Goal: Find specific page/section: Find specific page/section

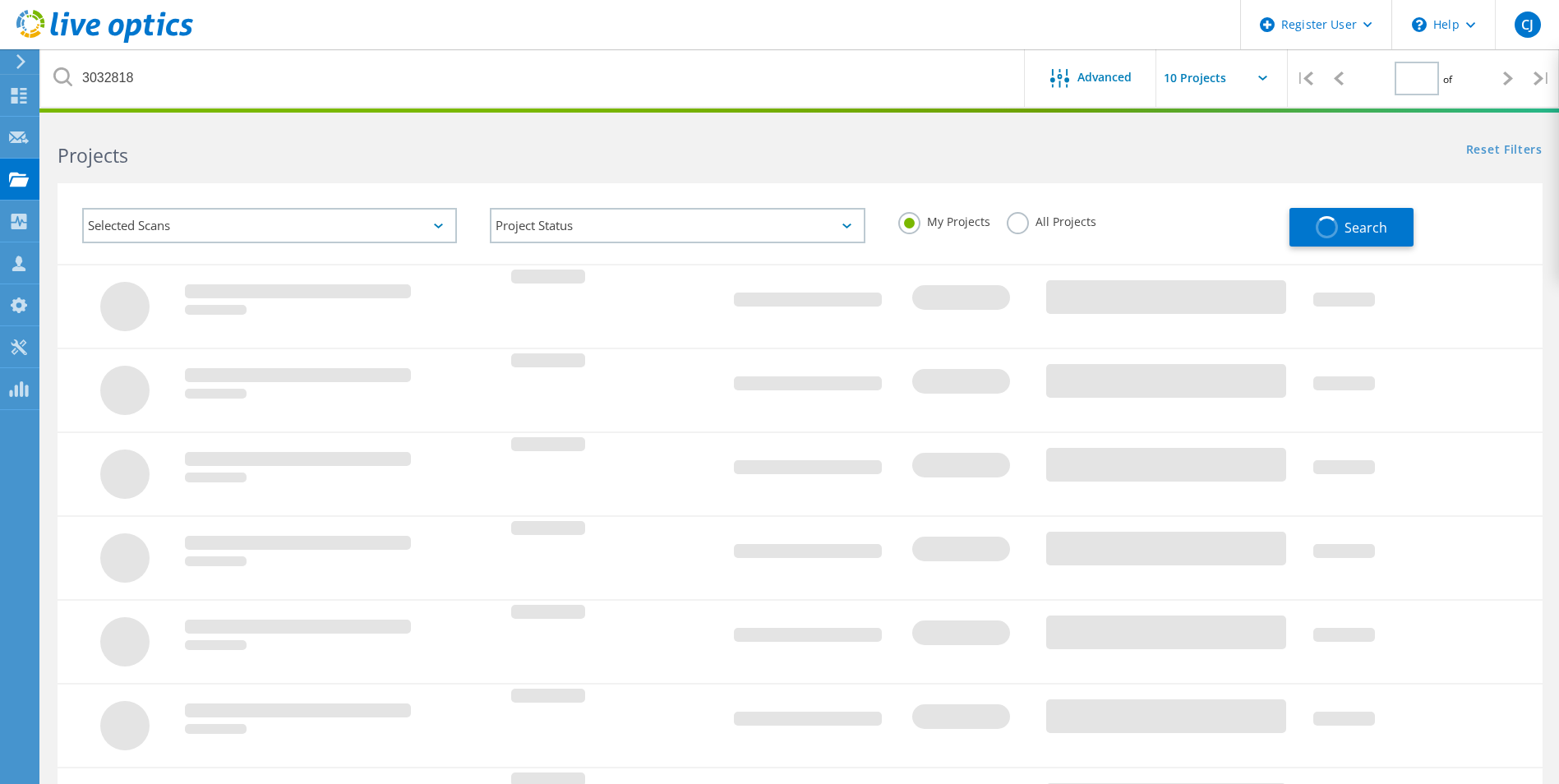
type input "1"
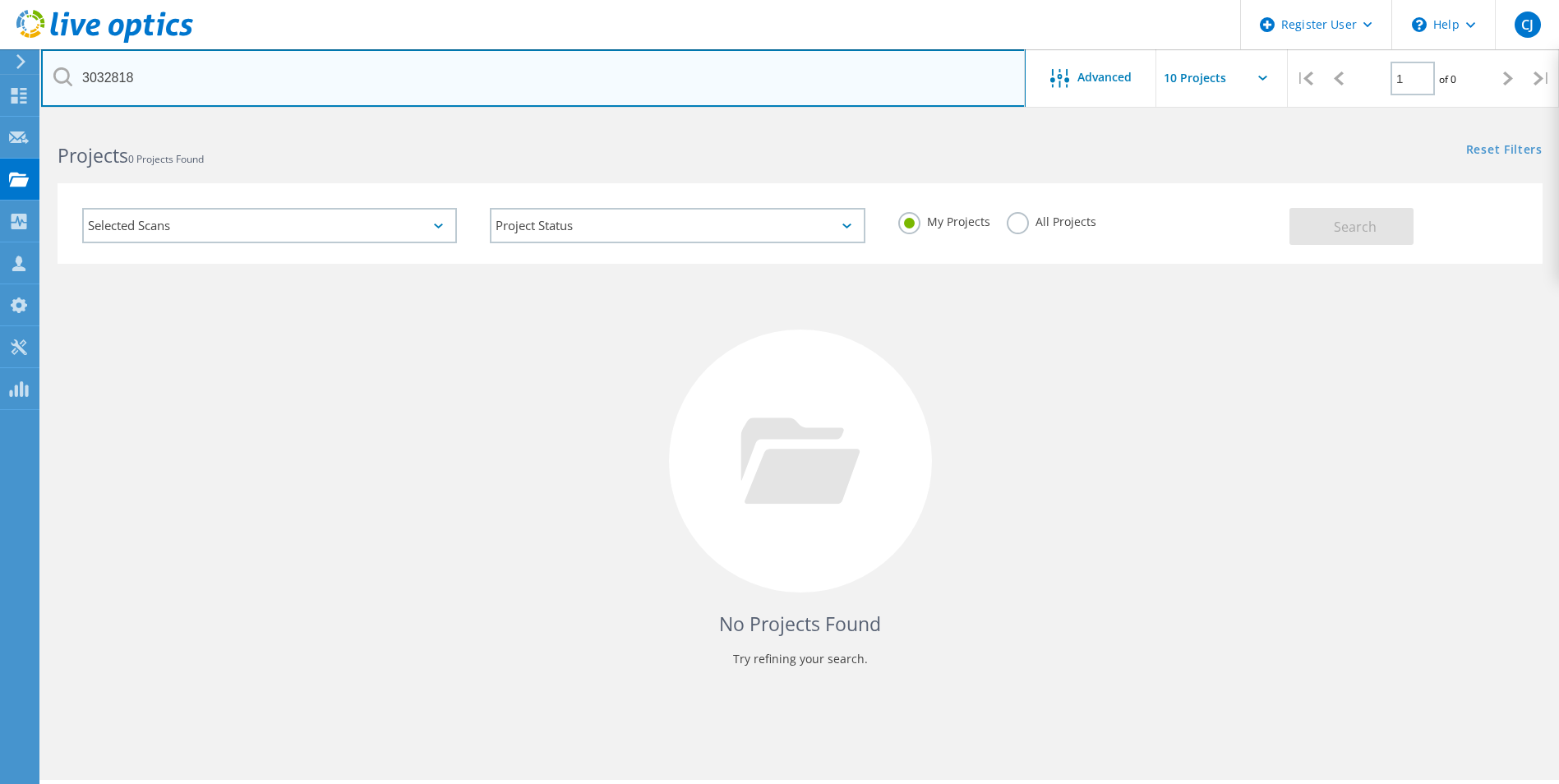
drag, startPoint x: 196, startPoint y: 80, endPoint x: 49, endPoint y: 80, distance: 147.0
click at [49, 80] on input "3032818" at bounding box center [533, 78] width 984 height 58
paste input "3014"
type input "3033014"
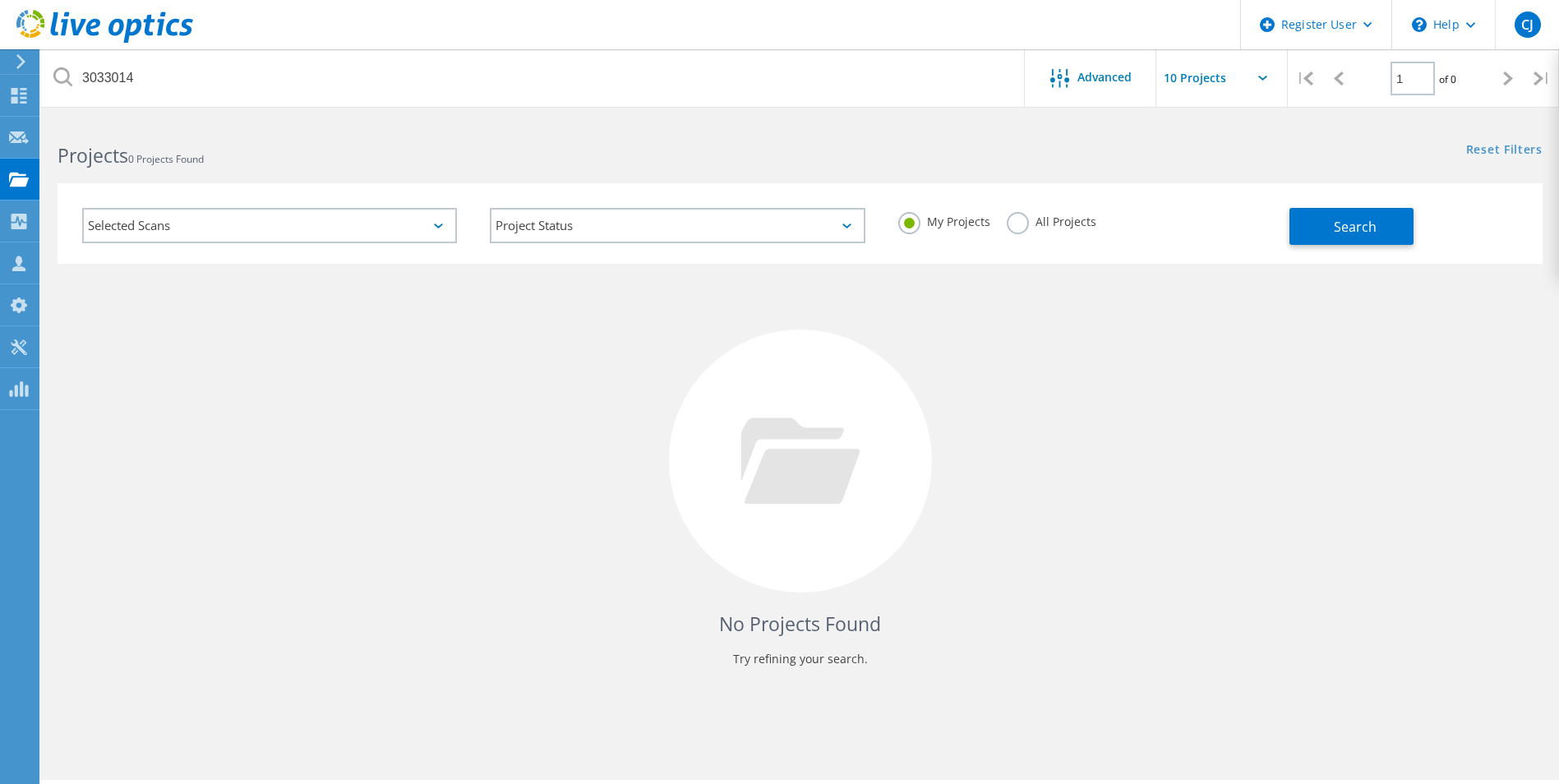
click at [1011, 224] on label "All Projects" at bounding box center [1051, 220] width 90 height 16
click at [0, 0] on input "All Projects" at bounding box center [0, 0] width 0 height 0
click at [1330, 234] on button "Search" at bounding box center [1351, 226] width 124 height 37
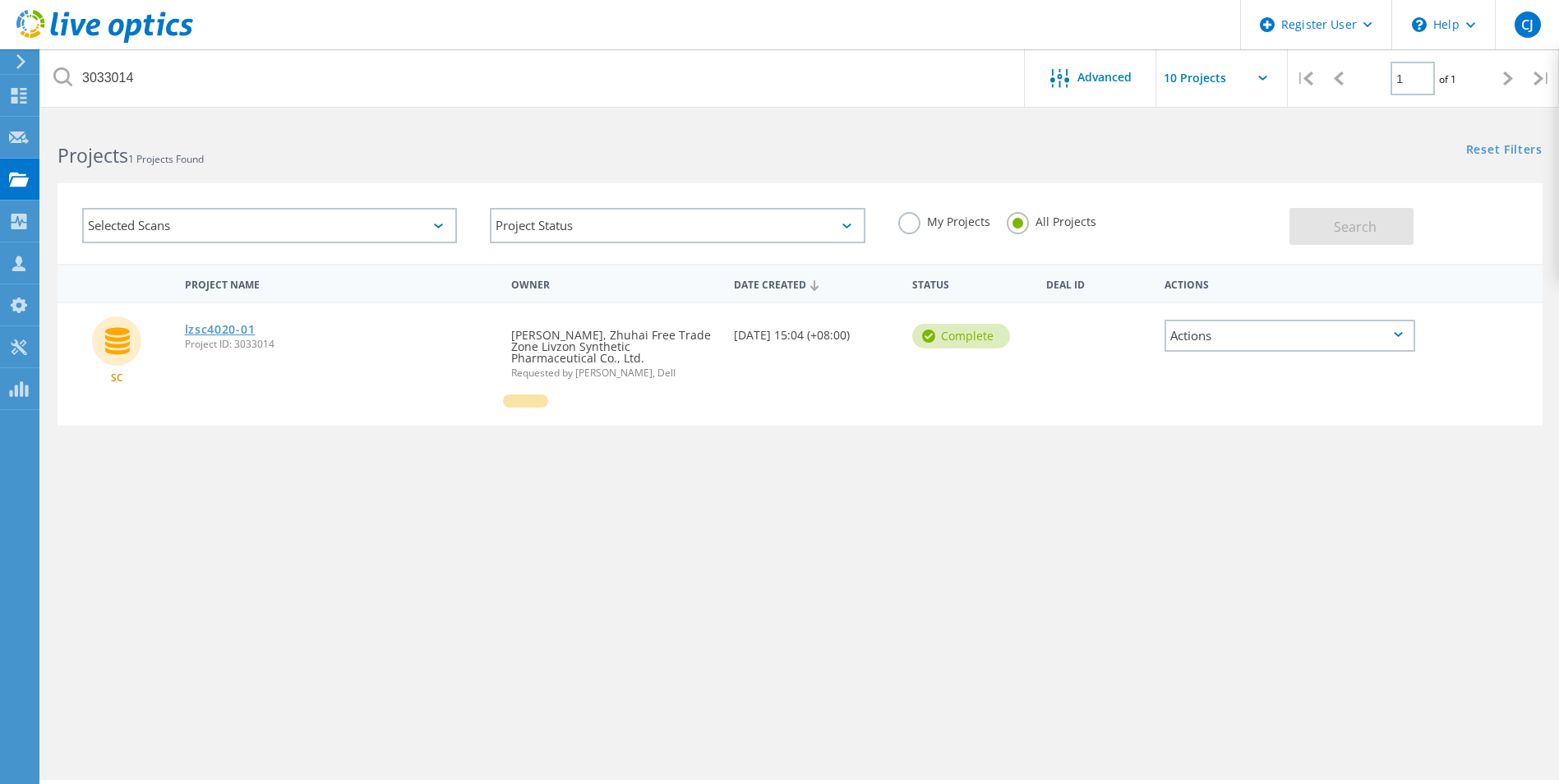
click at [232, 335] on link "lzsc4020-01" at bounding box center [221, 329] width 71 height 11
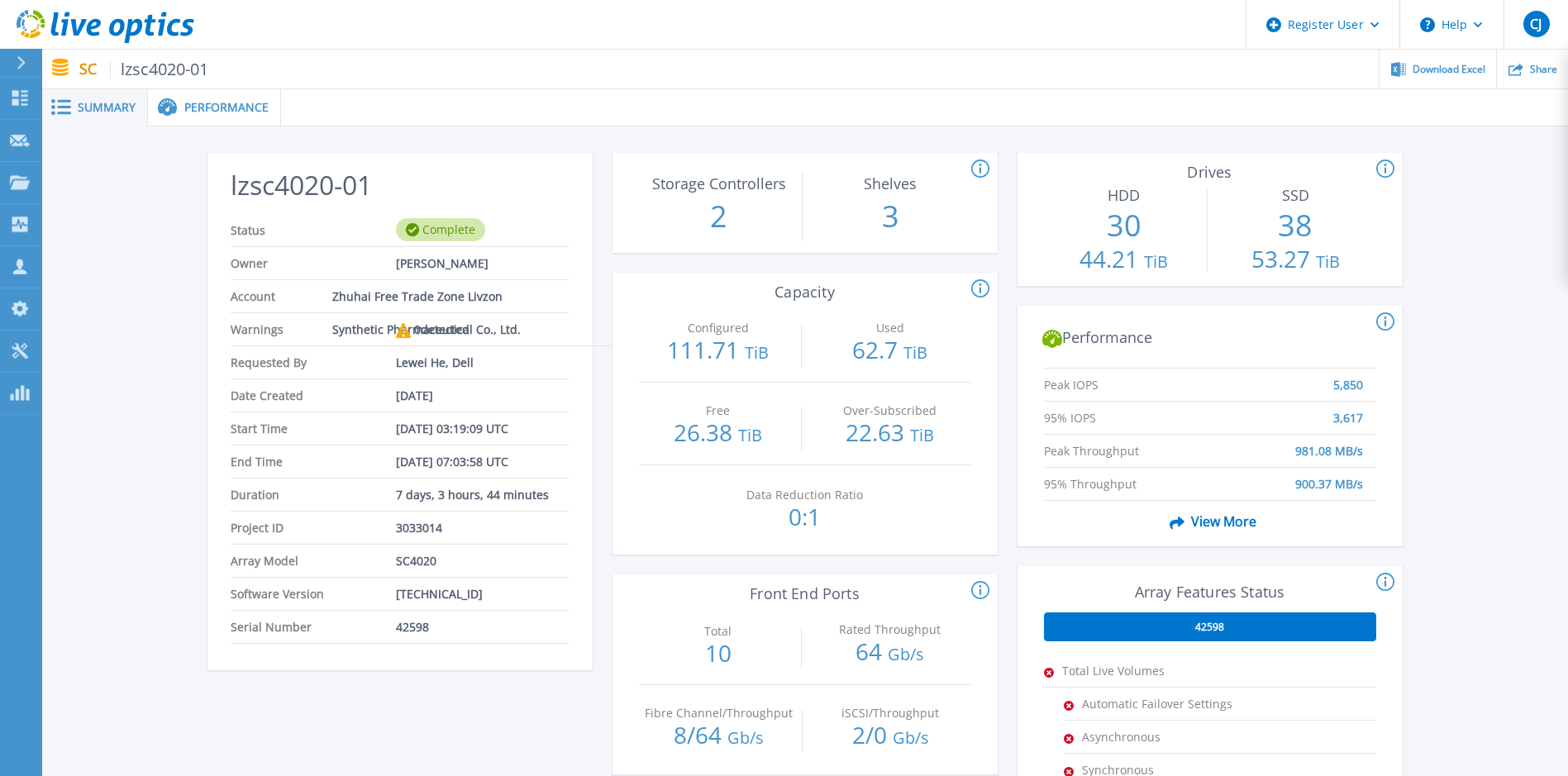
click at [194, 110] on span "Performance" at bounding box center [226, 107] width 84 height 11
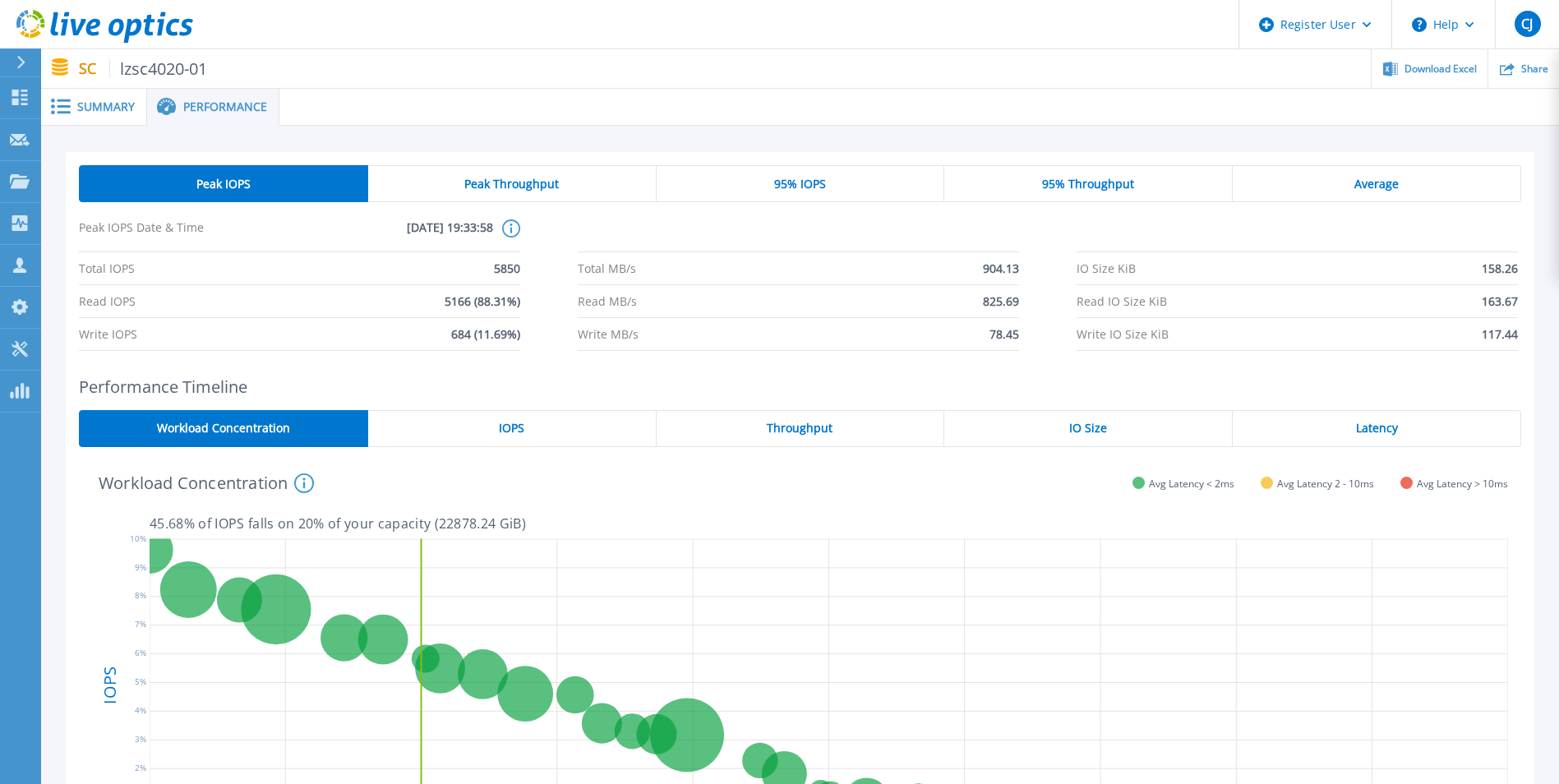
click at [97, 121] on div "Summary" at bounding box center [94, 107] width 106 height 37
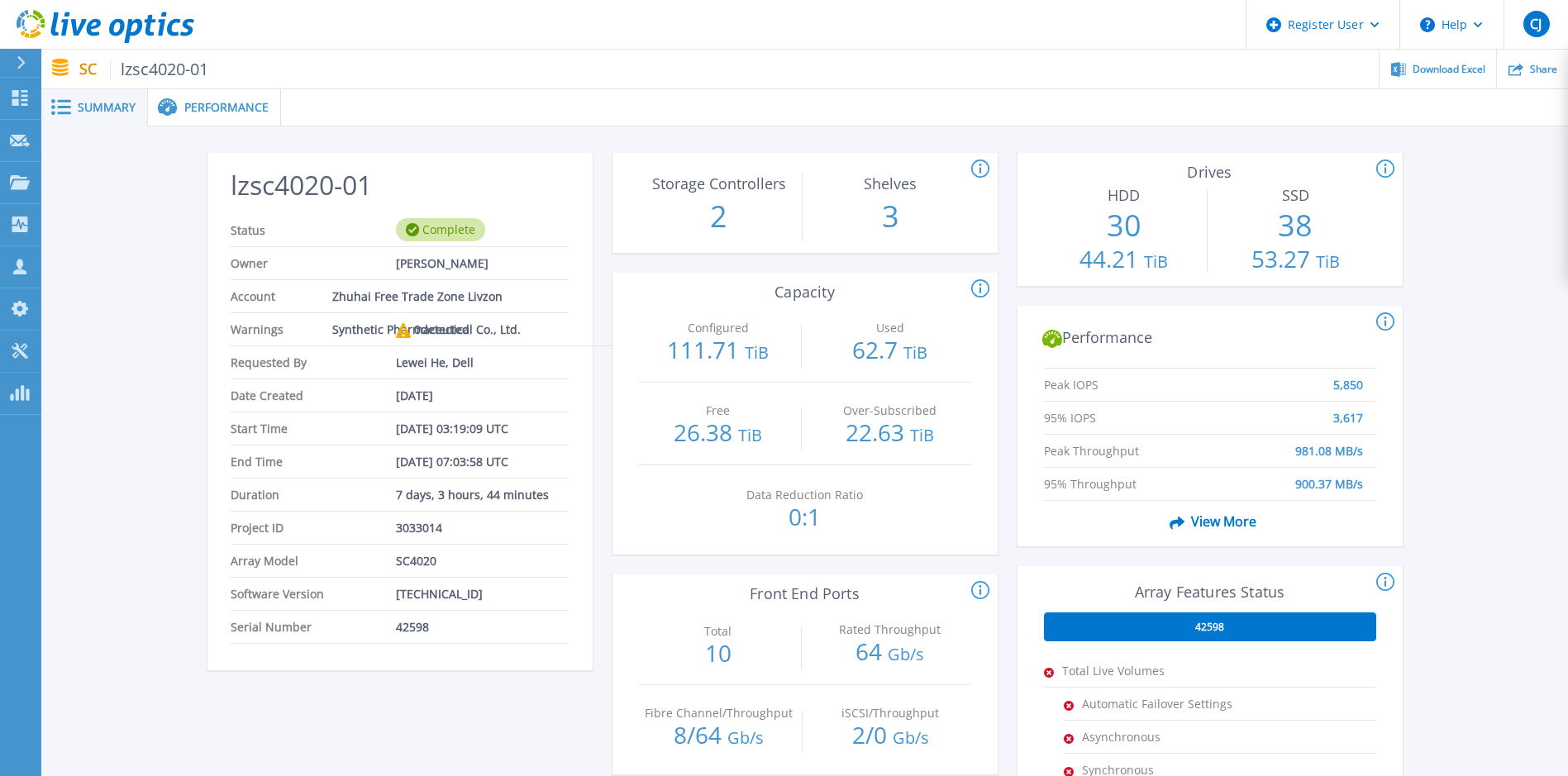
click at [1200, 519] on span "View More" at bounding box center [1210, 522] width 94 height 31
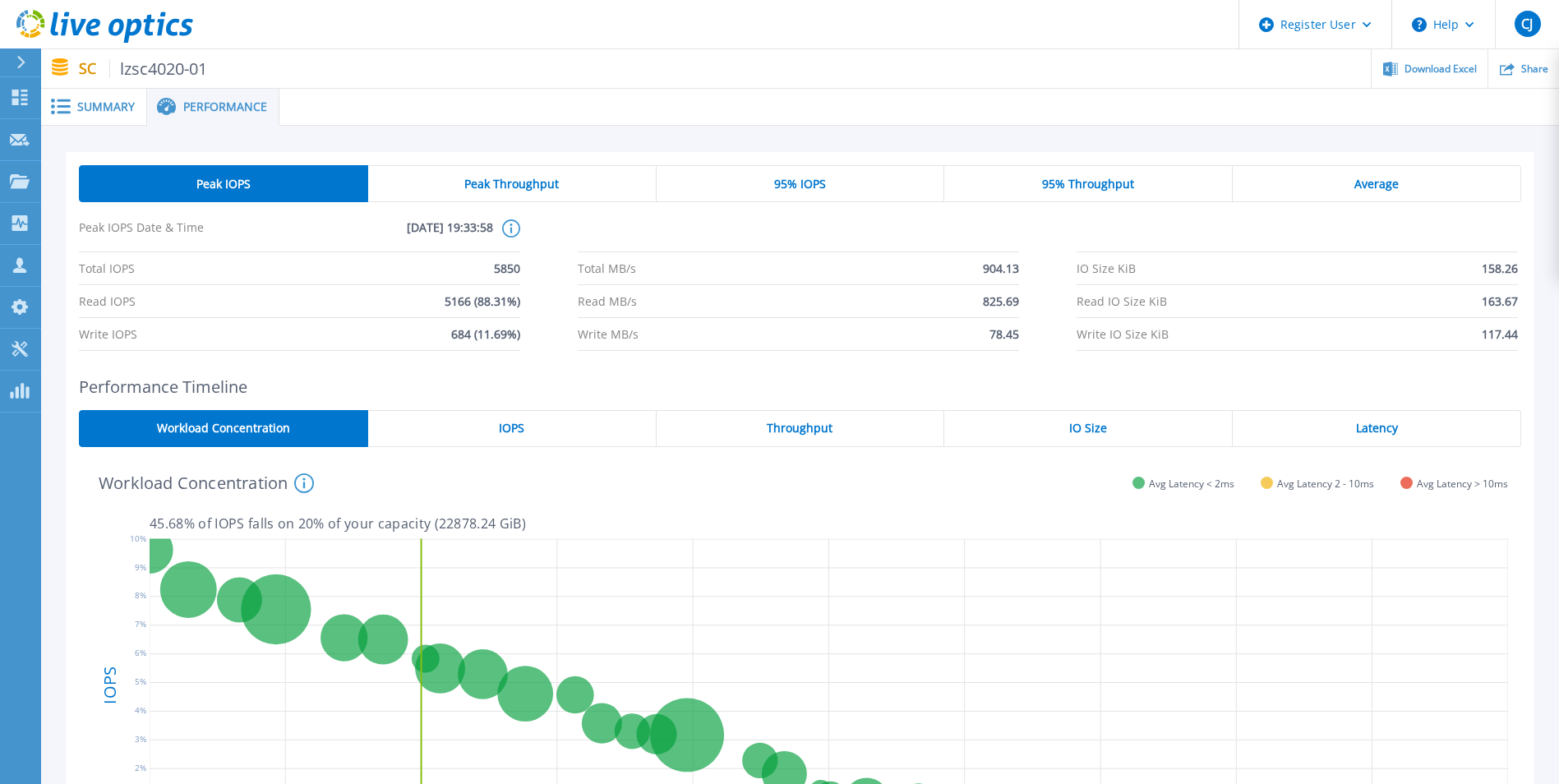
click at [120, 105] on span "Summary" at bounding box center [106, 106] width 58 height 11
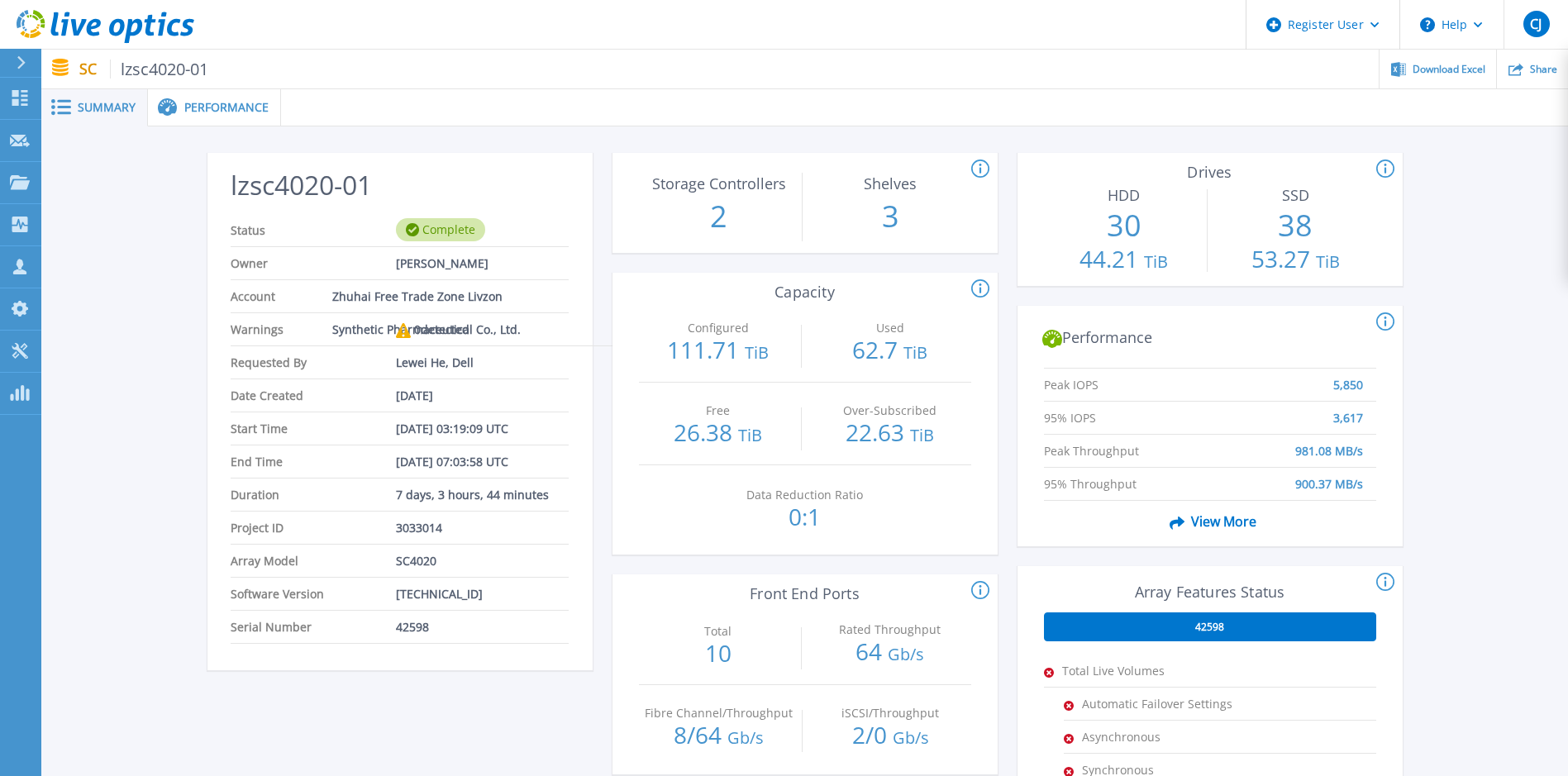
click at [405, 623] on span "42598" at bounding box center [413, 627] width 33 height 32
copy span "42598"
click at [1420, 69] on span "Download Excel" at bounding box center [1448, 68] width 73 height 10
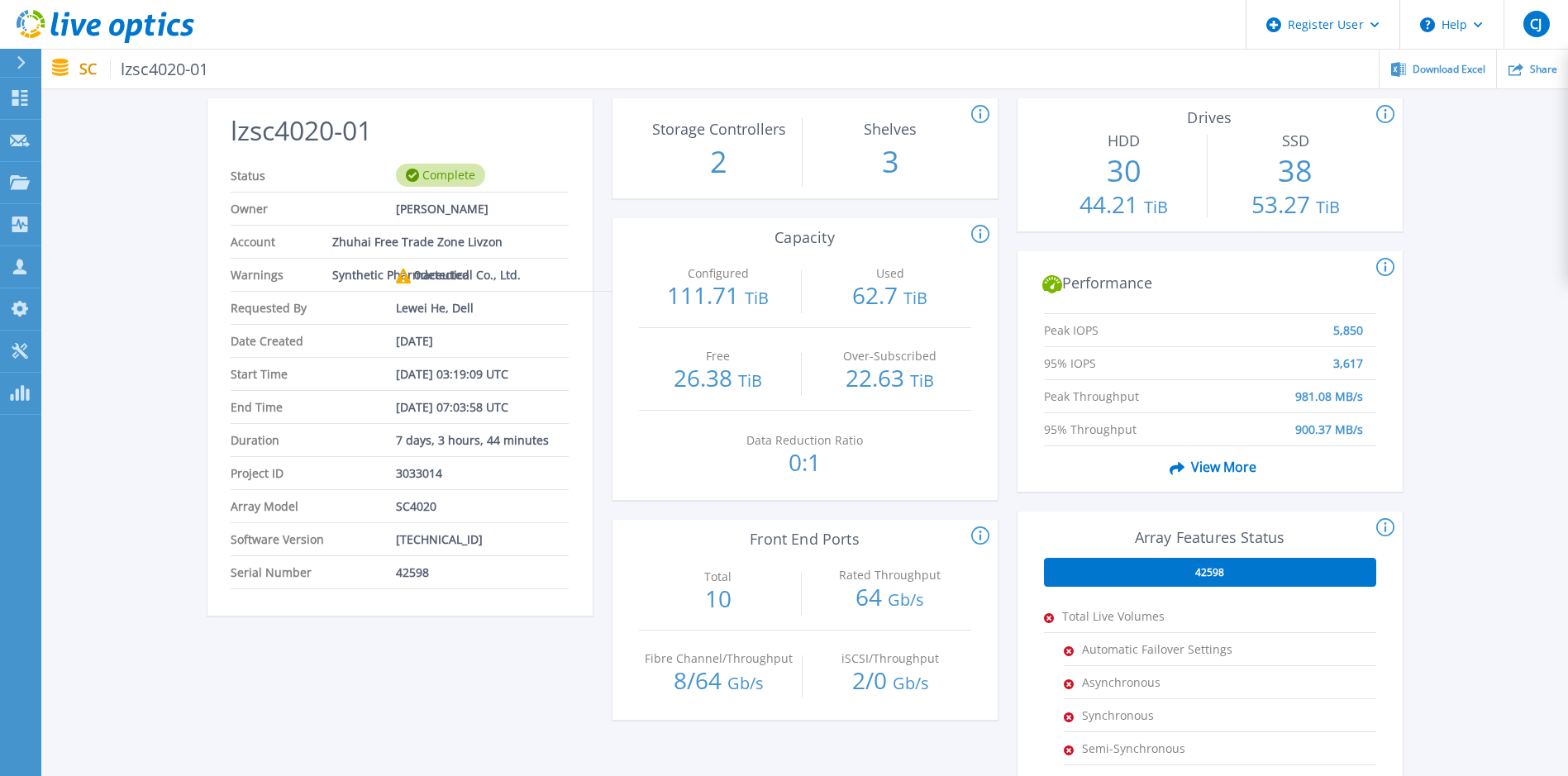
scroll to position [82, 0]
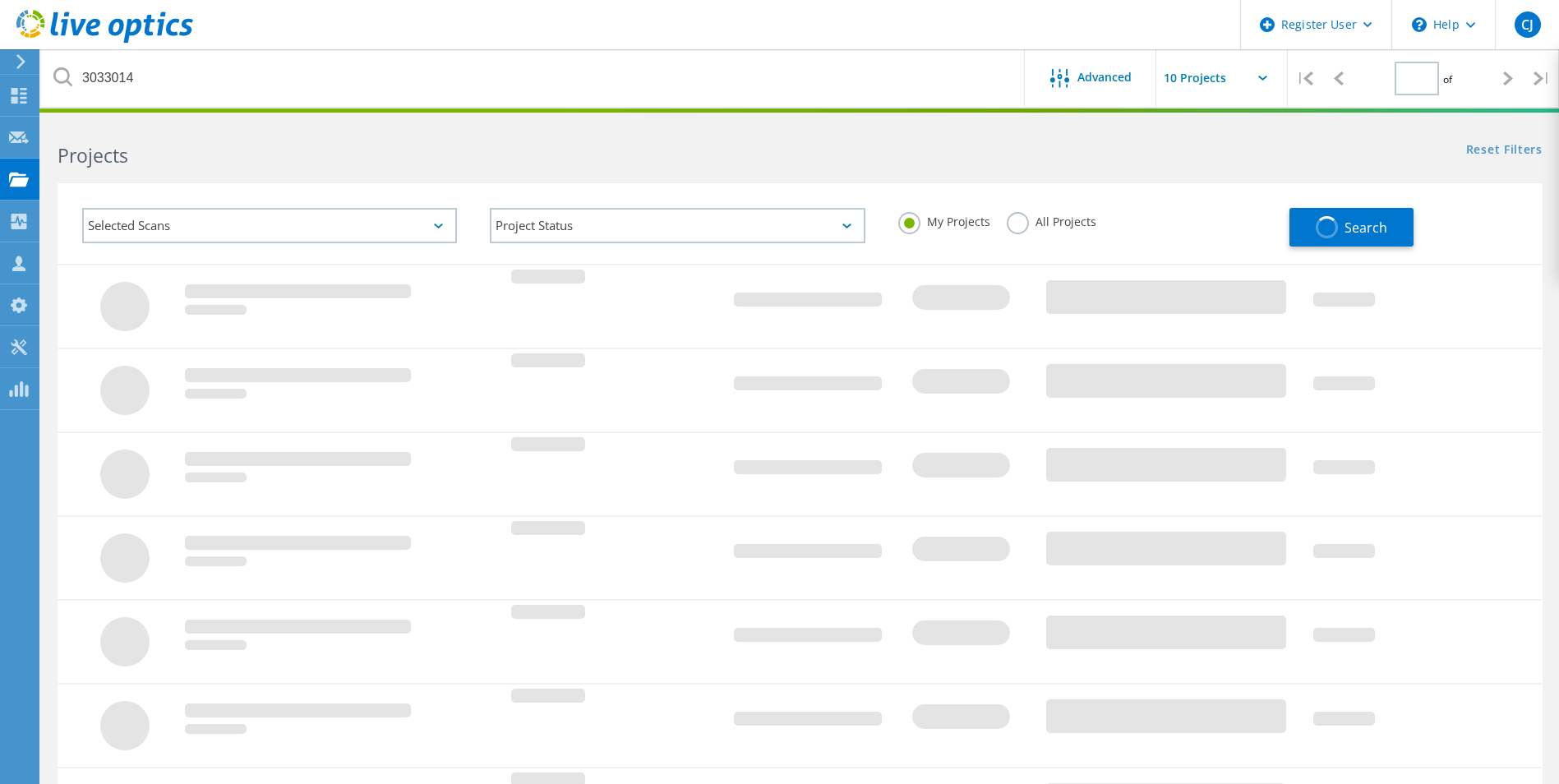
type input "1"
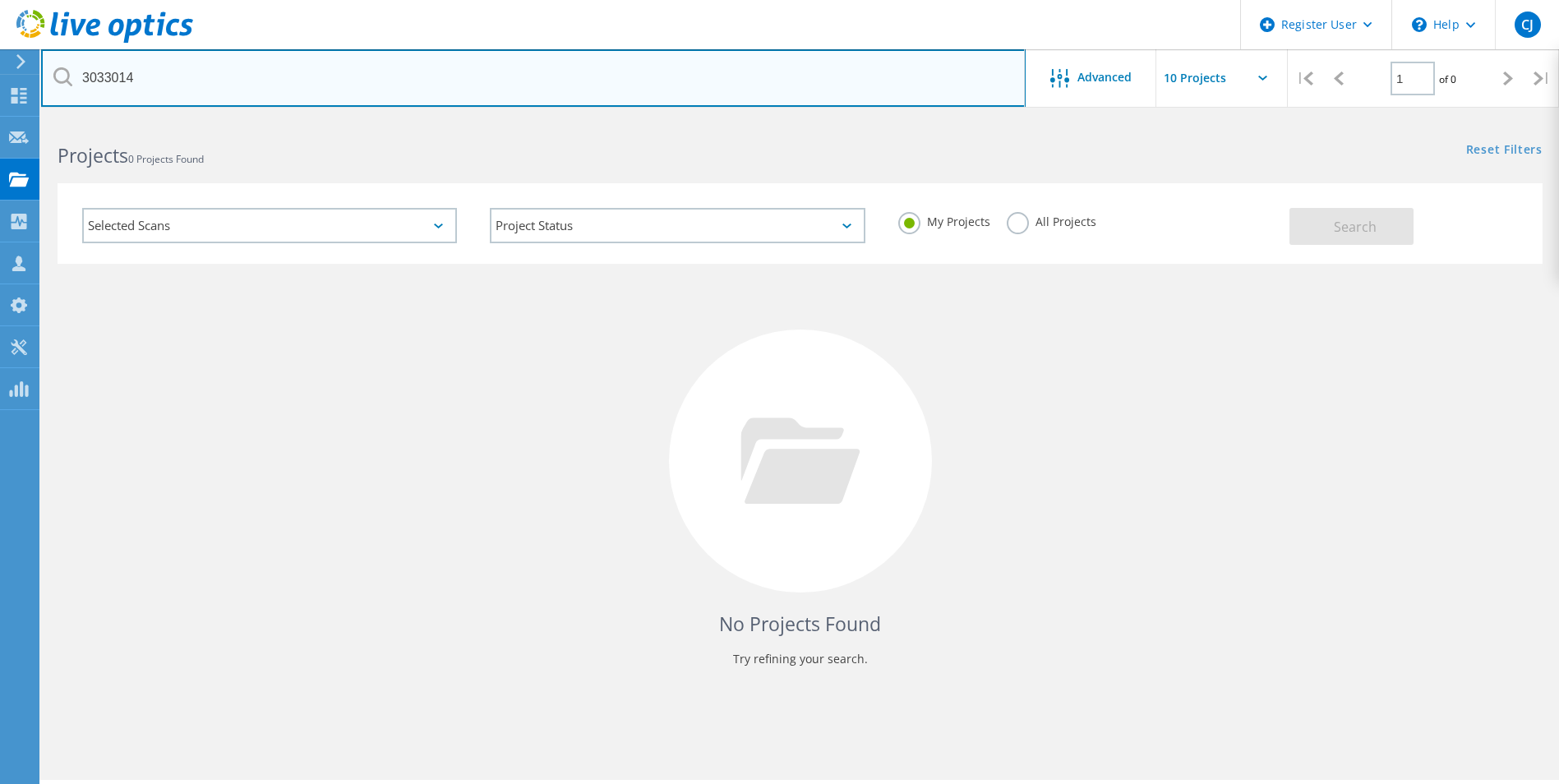
drag, startPoint x: 232, startPoint y: 90, endPoint x: 59, endPoint y: 83, distance: 173.1
click at [60, 83] on div "3033014" at bounding box center [533, 78] width 983 height 58
paste input "20"
type input "3033020"
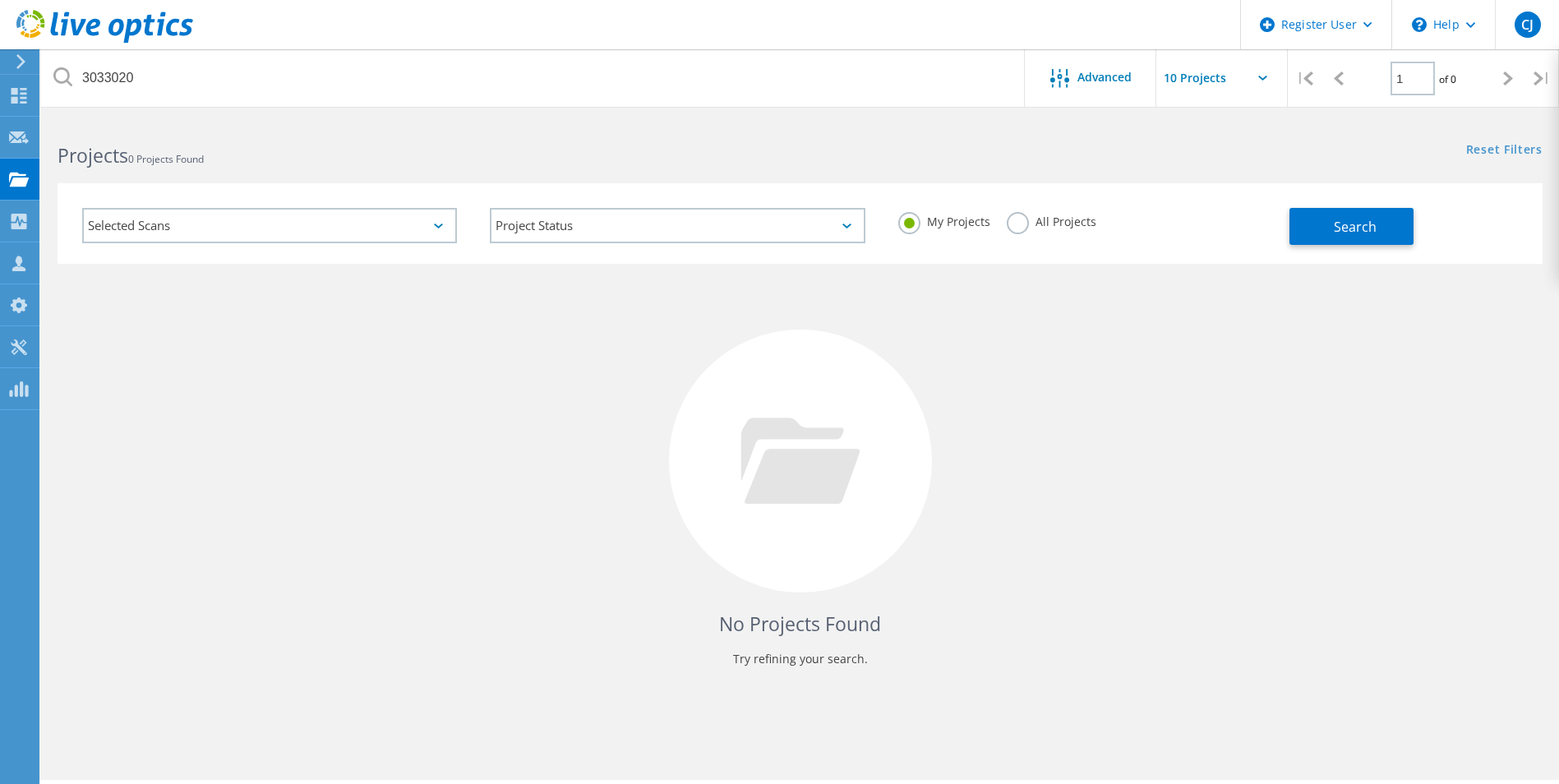
click at [1010, 224] on label "All Projects" at bounding box center [1051, 220] width 90 height 16
click at [0, 0] on input "All Projects" at bounding box center [0, 0] width 0 height 0
click at [1324, 215] on button "Search" at bounding box center [1351, 226] width 124 height 37
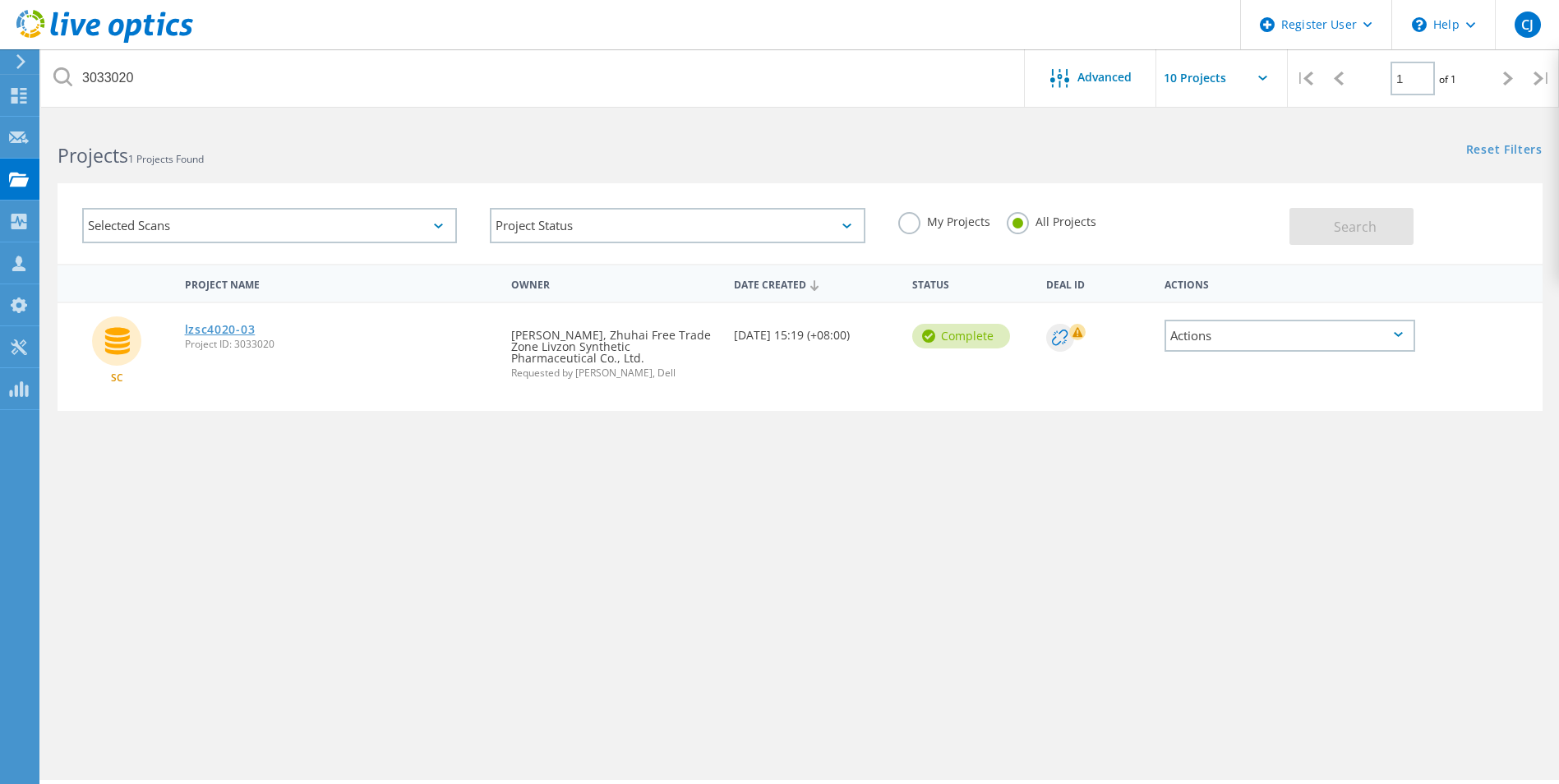
click at [226, 327] on link "lzsc4020-03" at bounding box center [221, 329] width 71 height 11
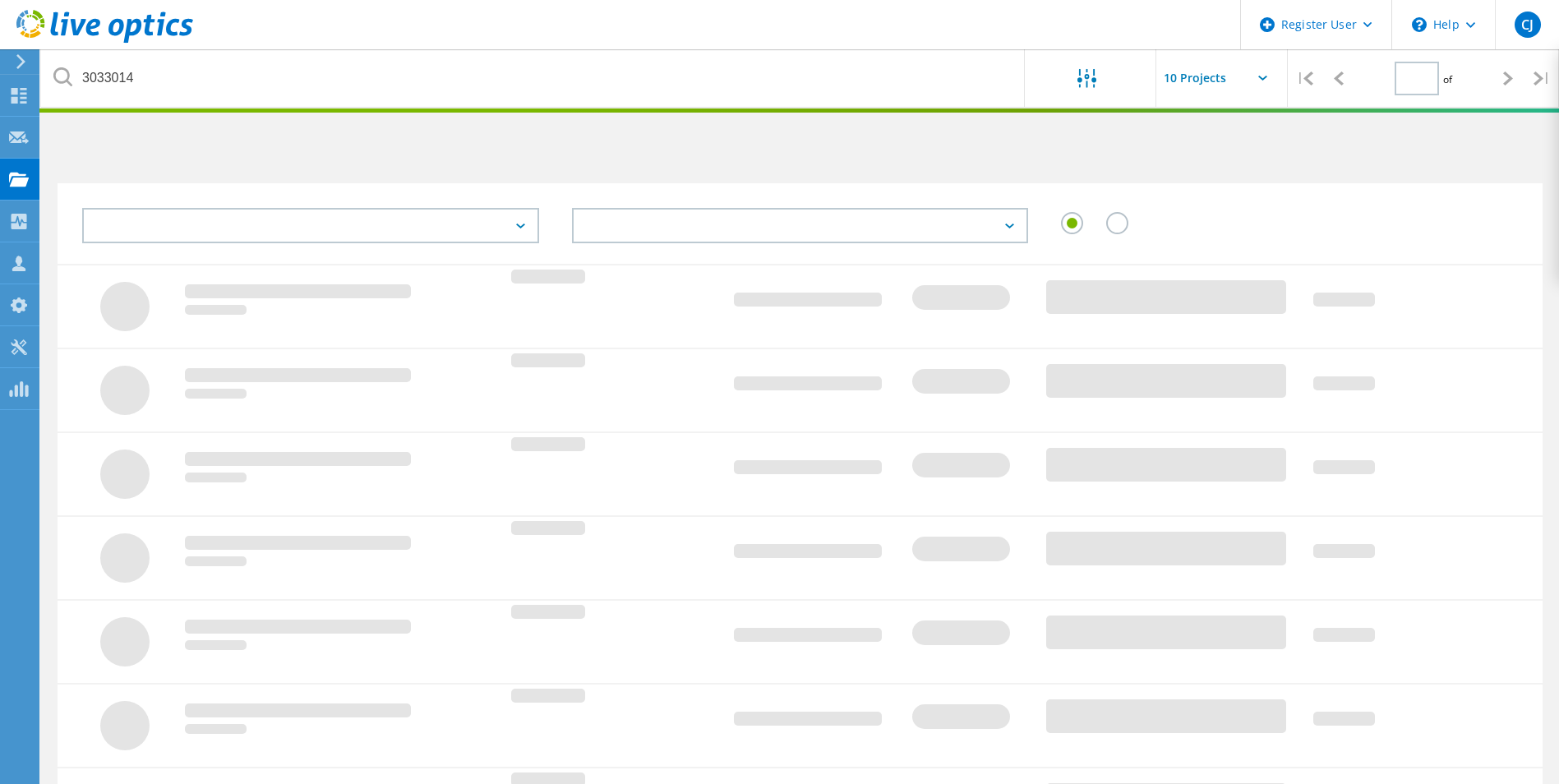
type input "1"
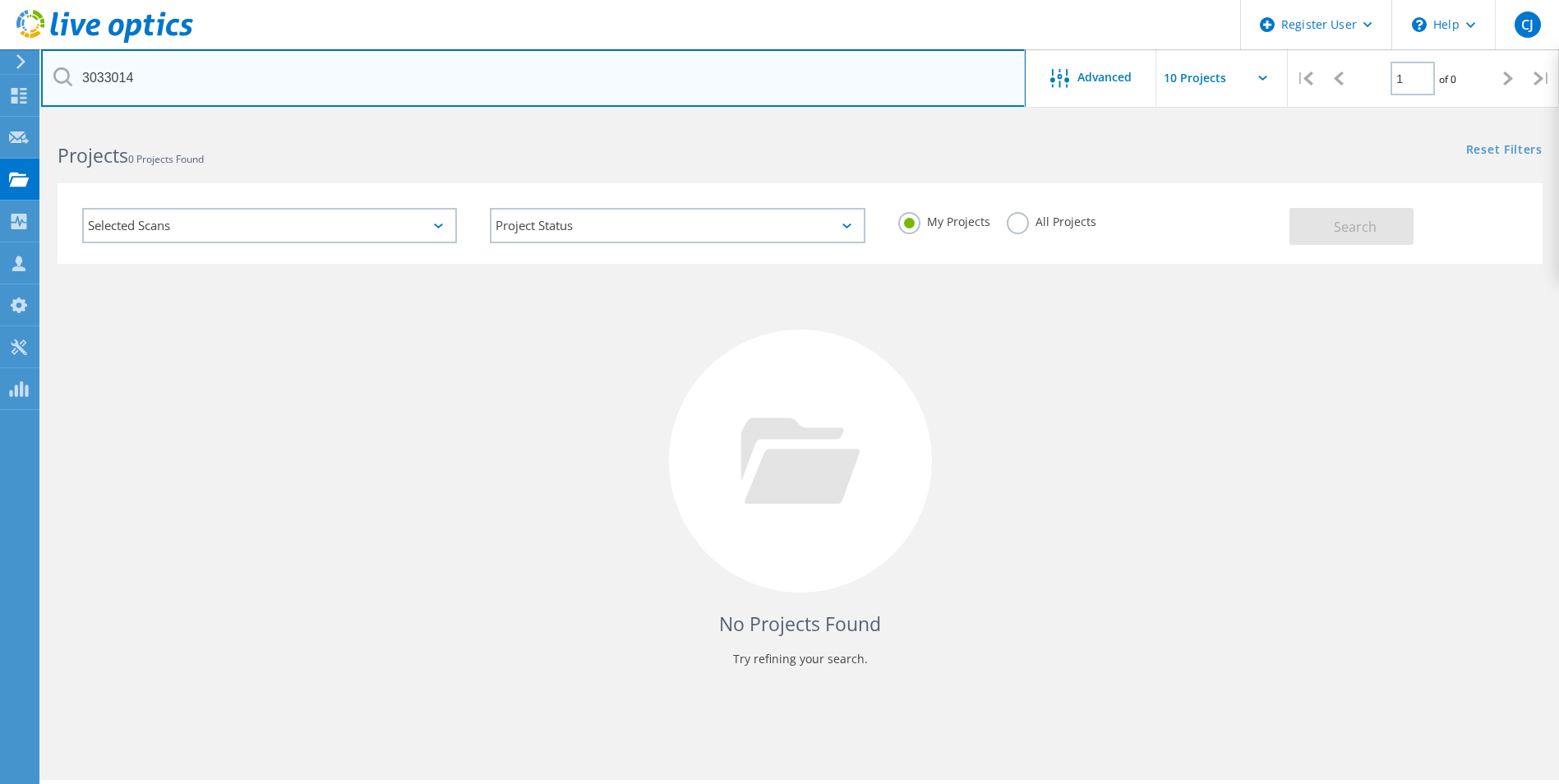
drag, startPoint x: 209, startPoint y: 79, endPoint x: -31, endPoint y: 69, distance: 240.2
click at [0, 69] on html "Register User \n Help Explore Helpful Articles Contact Support CJ Dell User Che…" at bounding box center [779, 414] width 1559 height 829
paste input "40437"
type input "3040437"
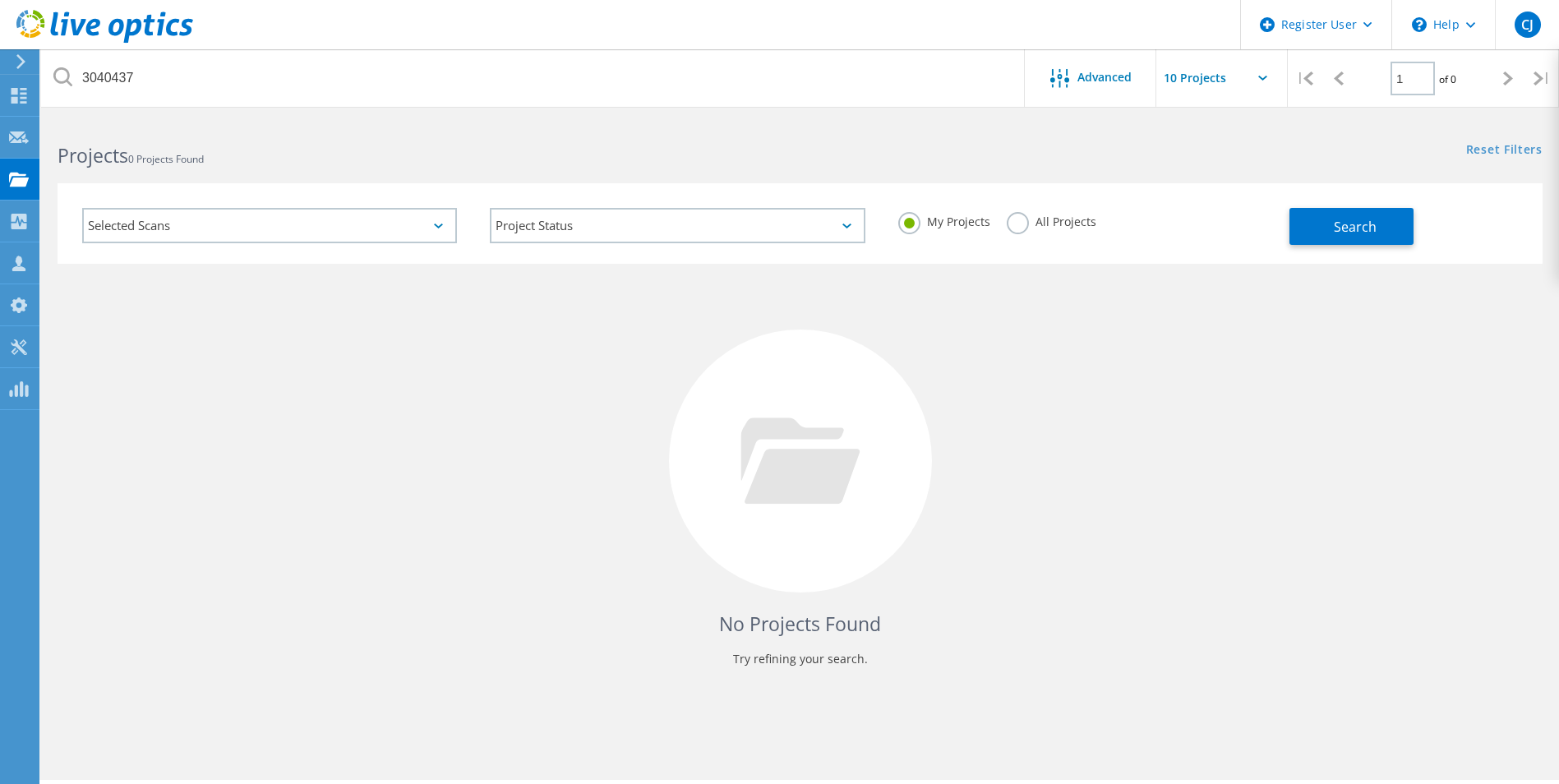
click at [1009, 215] on label "All Projects" at bounding box center [1051, 220] width 90 height 16
click at [0, 0] on input "All Projects" at bounding box center [0, 0] width 0 height 0
click at [1282, 230] on div "My Projects All Projects" at bounding box center [1085, 221] width 408 height 61
click at [1363, 215] on button "Search" at bounding box center [1351, 226] width 124 height 37
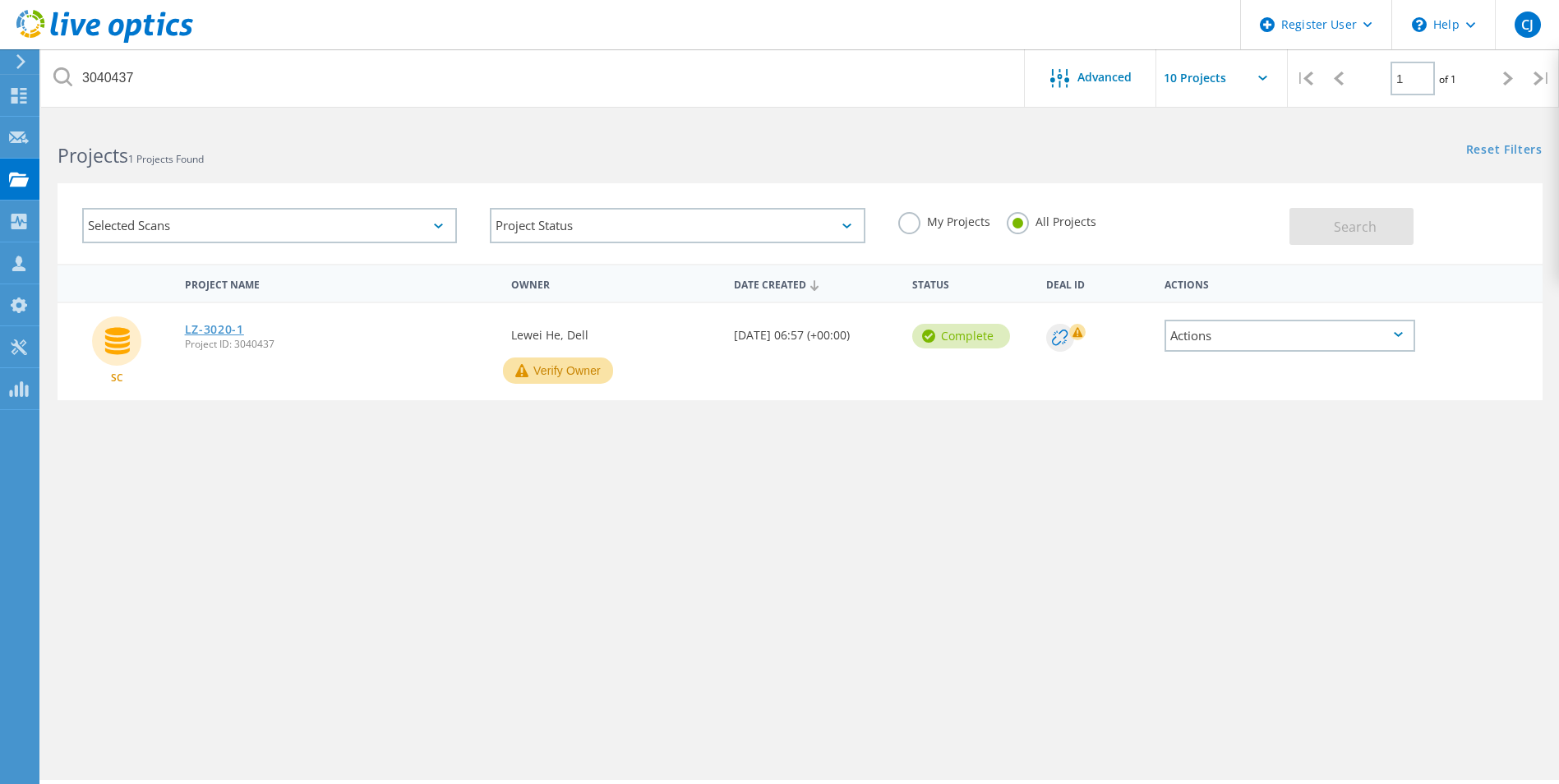
click at [227, 330] on link "LZ-3020-1" at bounding box center [215, 329] width 59 height 11
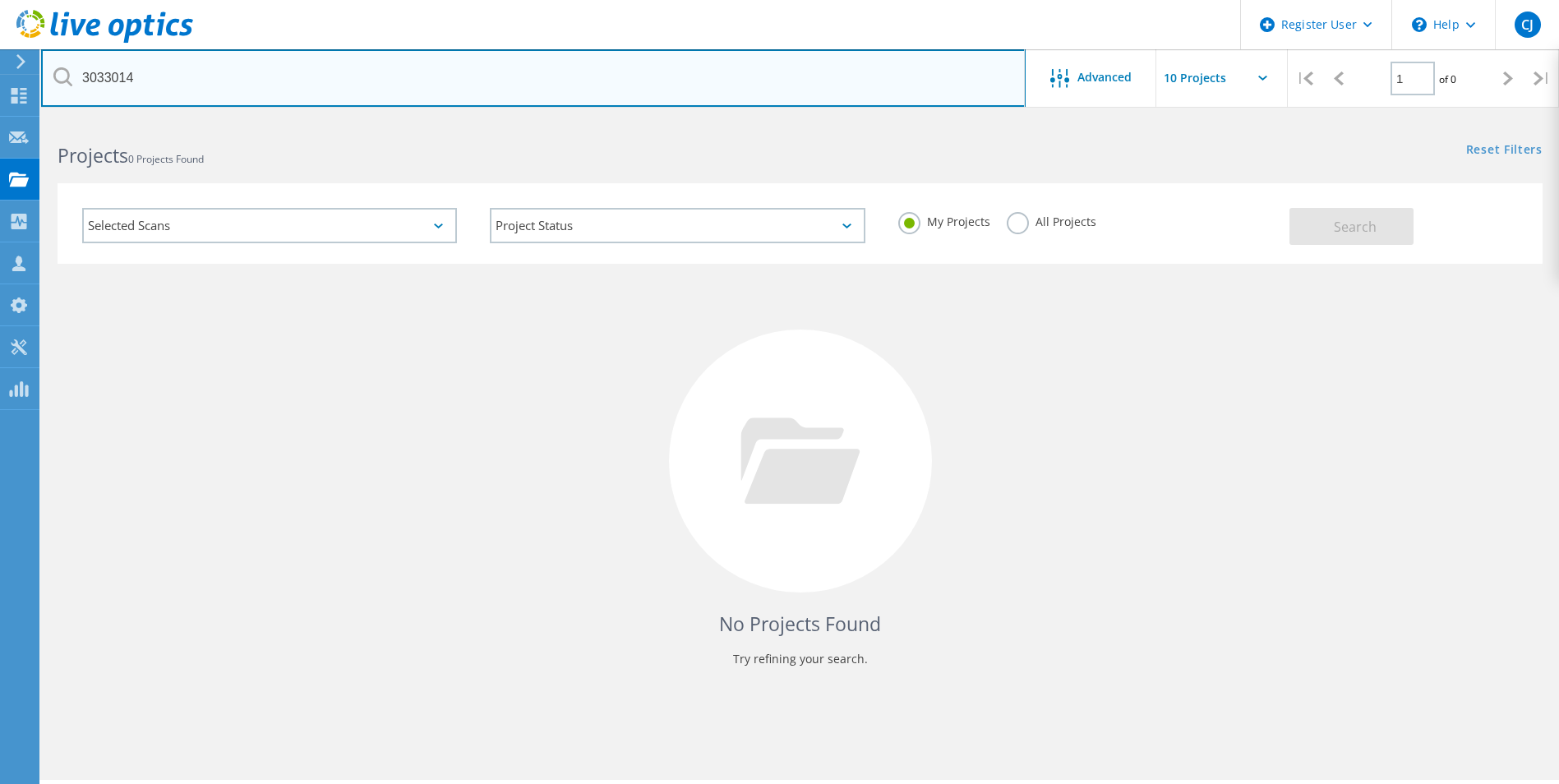
drag, startPoint x: 172, startPoint y: 82, endPoint x: -4, endPoint y: 74, distance: 176.2
click at [0, 74] on html "Register User \n Help Explore Helpful Articles Contact Support CJ Dell User [PE…" at bounding box center [779, 414] width 1559 height 829
paste input "40426"
type input "3040426"
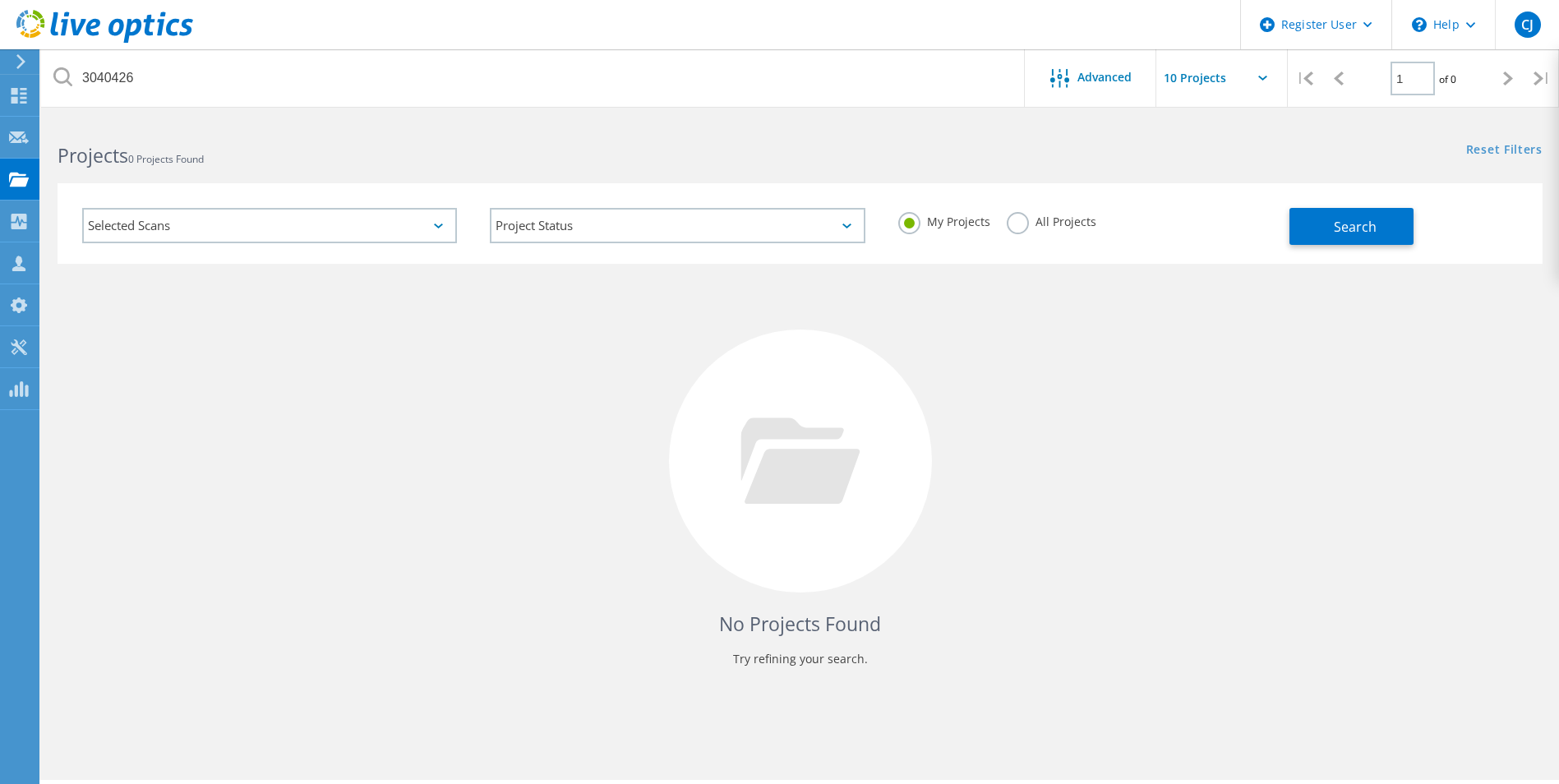
click at [1015, 225] on label "All Projects" at bounding box center [1051, 220] width 90 height 16
click at [0, 0] on input "All Projects" at bounding box center [0, 0] width 0 height 0
click at [1373, 230] on span "Search" at bounding box center [1355, 227] width 43 height 18
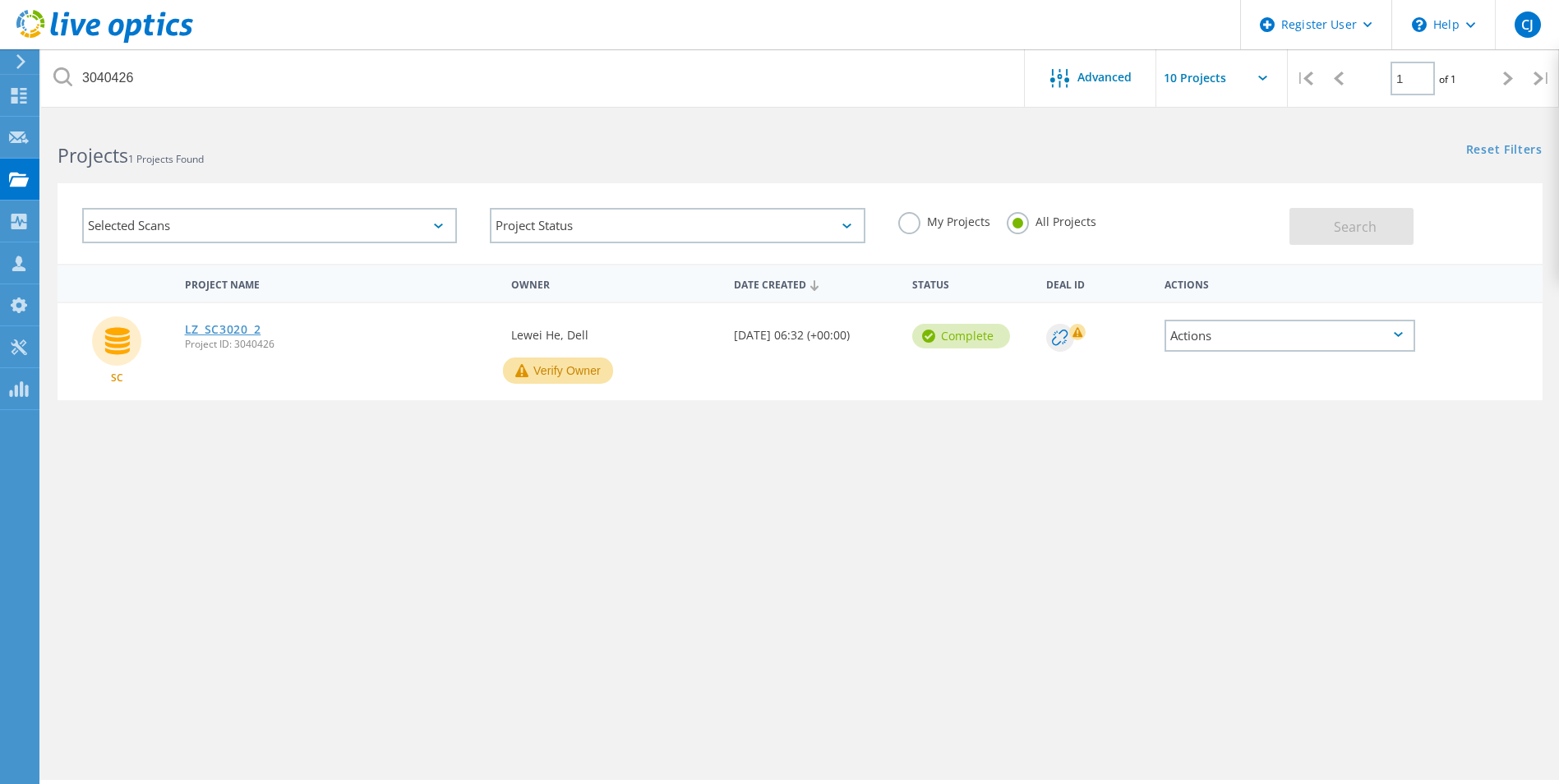
click at [221, 324] on link "LZ_SC3020_2" at bounding box center [223, 329] width 77 height 11
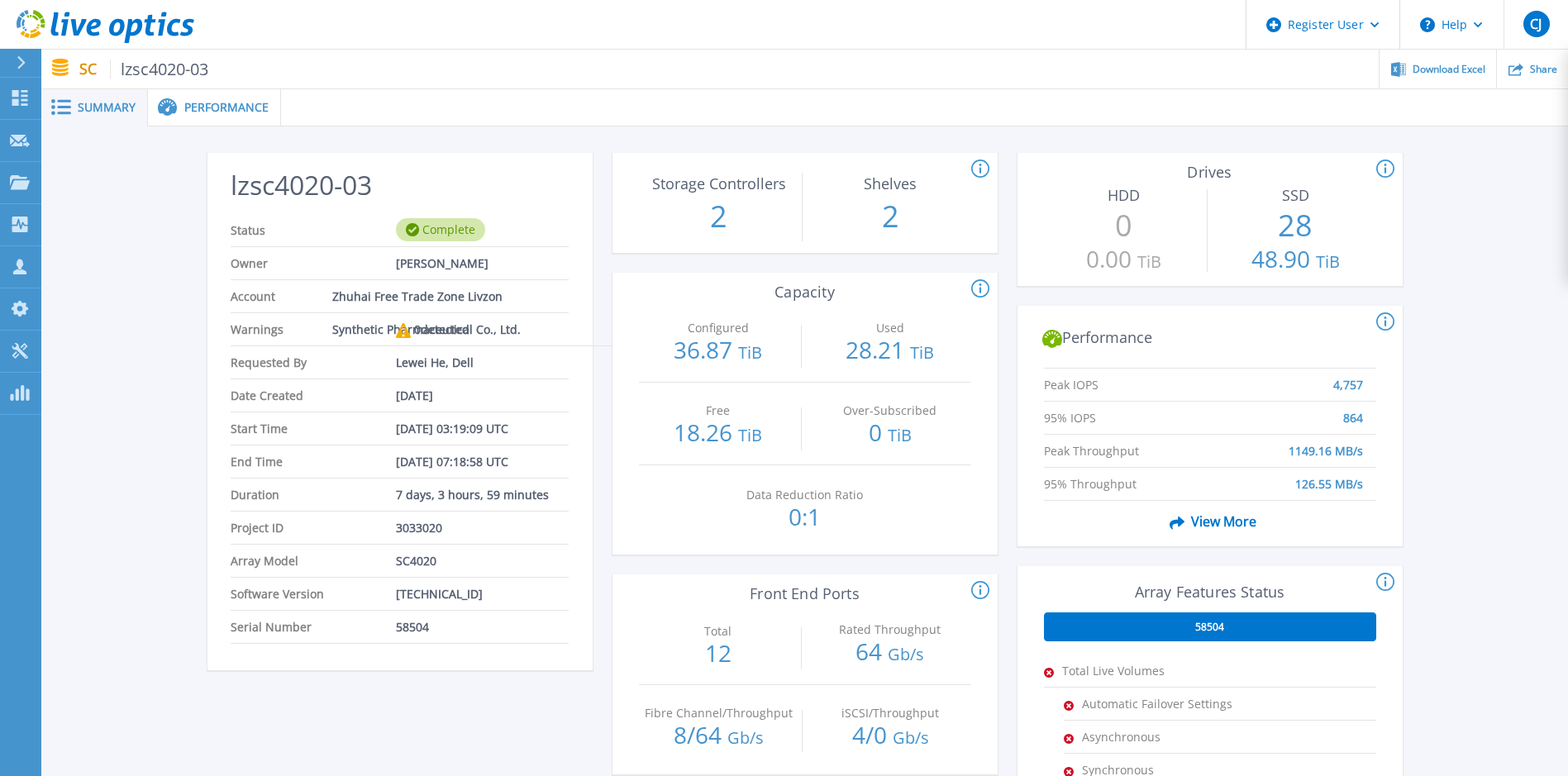
click at [404, 623] on span "58504" at bounding box center [413, 627] width 33 height 32
copy span "58504"
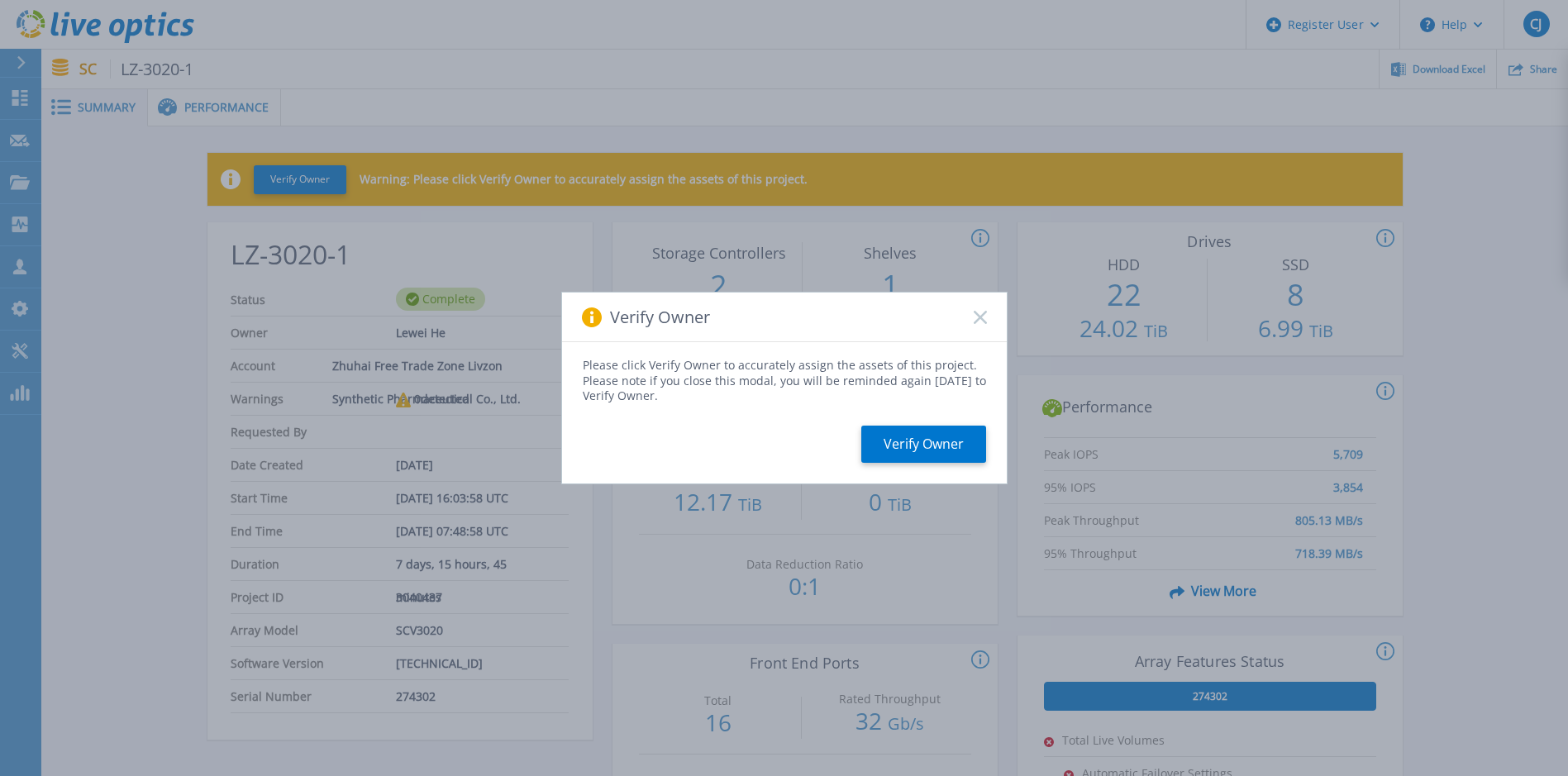
click at [974, 316] on icon at bounding box center [979, 317] width 13 height 13
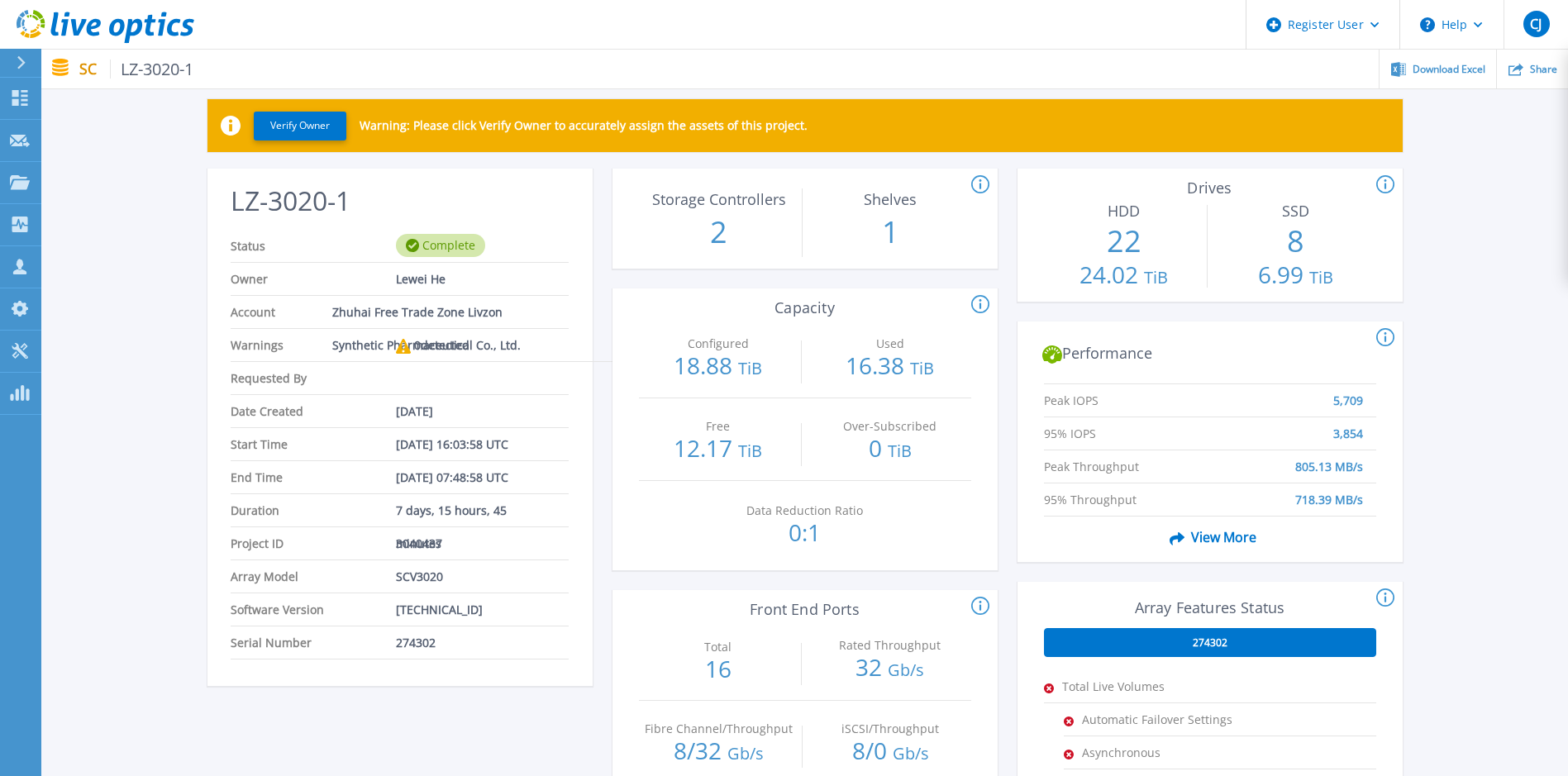
scroll to position [82, 0]
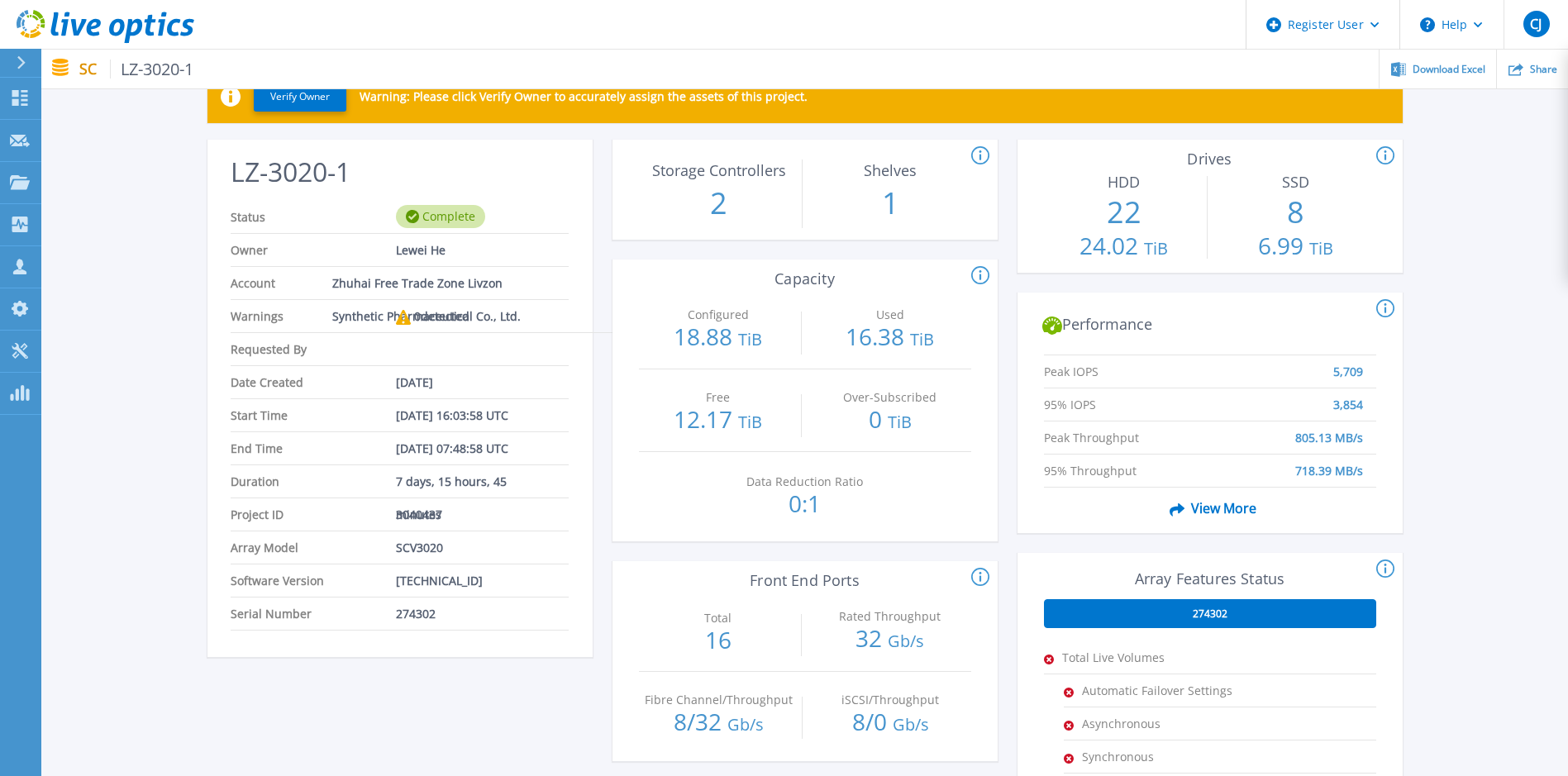
click at [418, 613] on span "274302" at bounding box center [416, 613] width 40 height 32
copy span "274302"
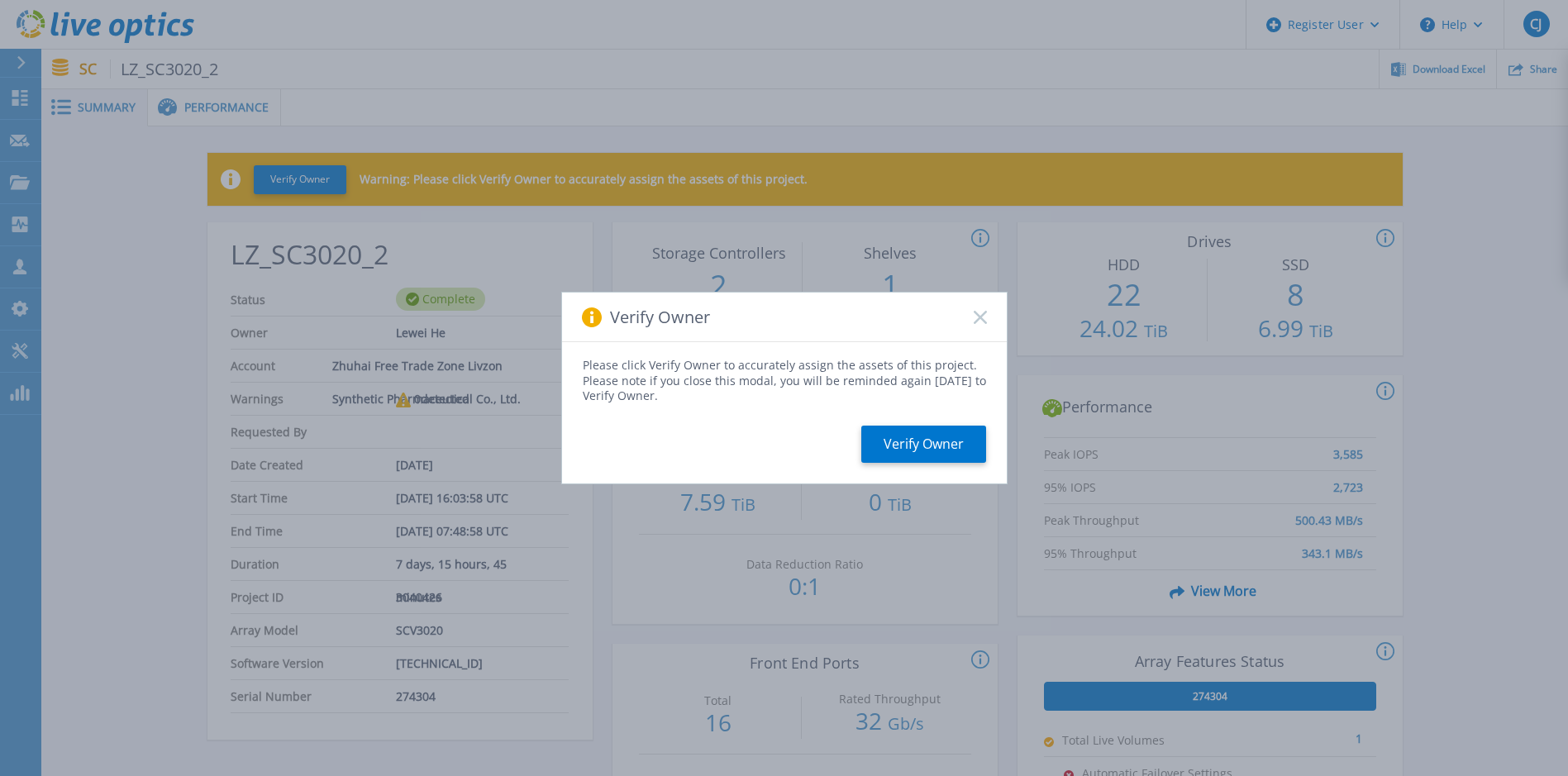
click at [983, 311] on icon at bounding box center [979, 317] width 13 height 13
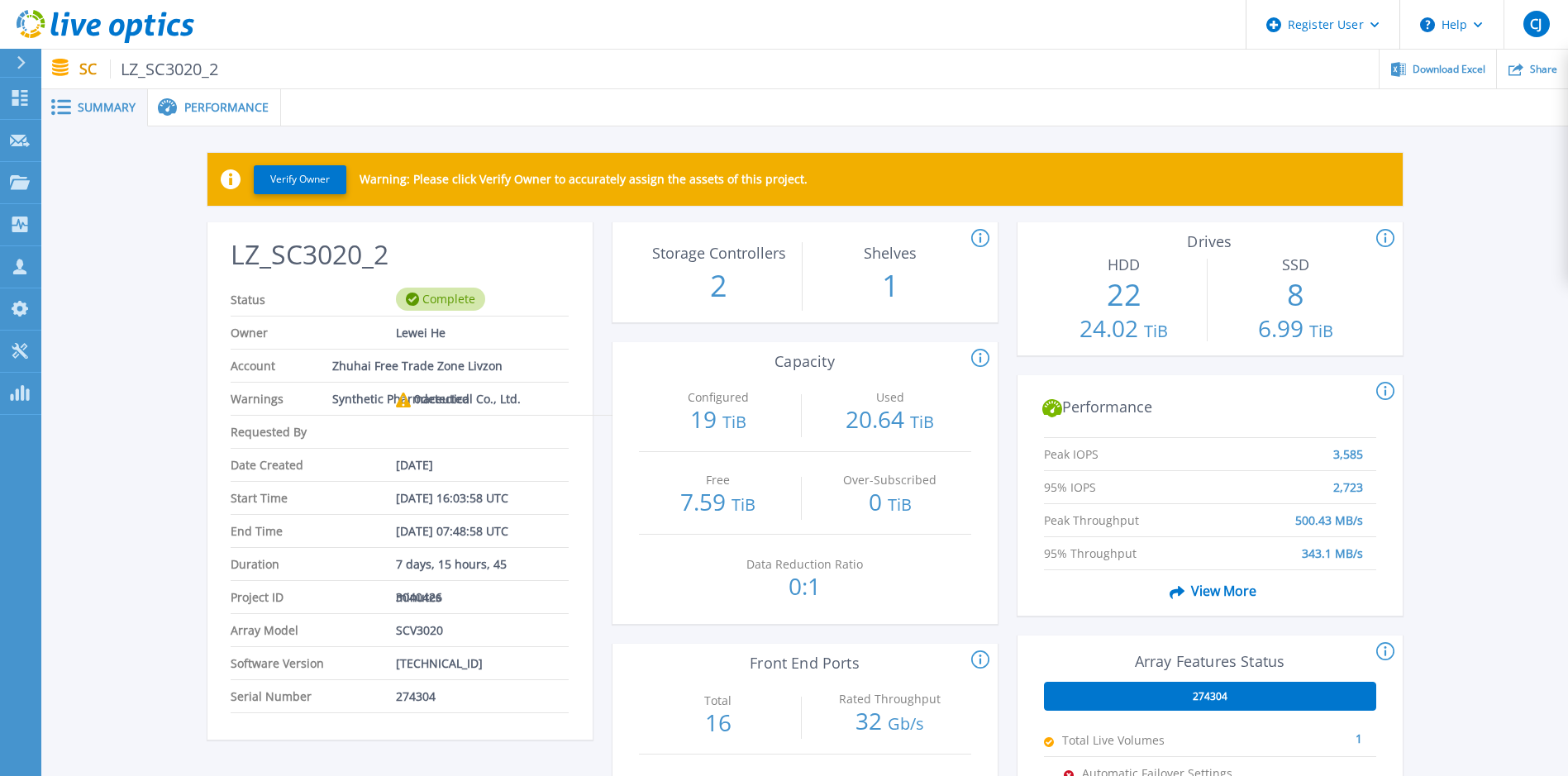
click at [408, 694] on span "274304" at bounding box center [416, 696] width 40 height 32
copy span "274304"
